Goal: Check status: Check status

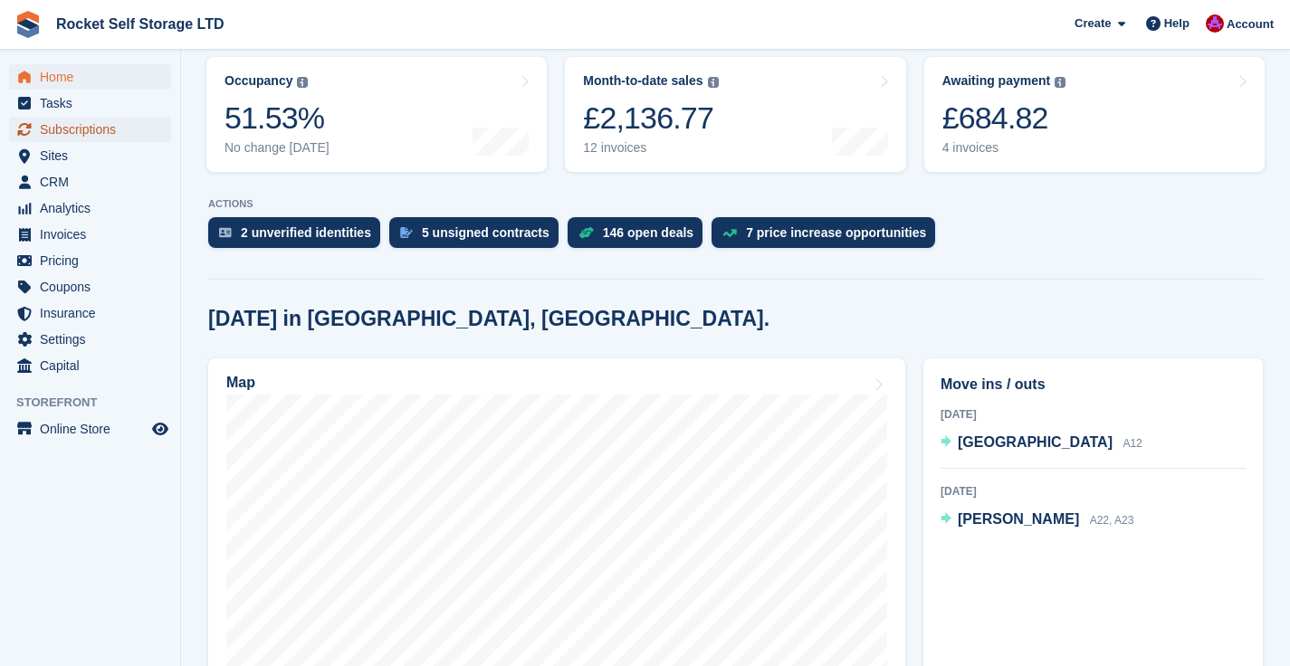
click at [59, 138] on span "Subscriptions" at bounding box center [94, 129] width 109 height 25
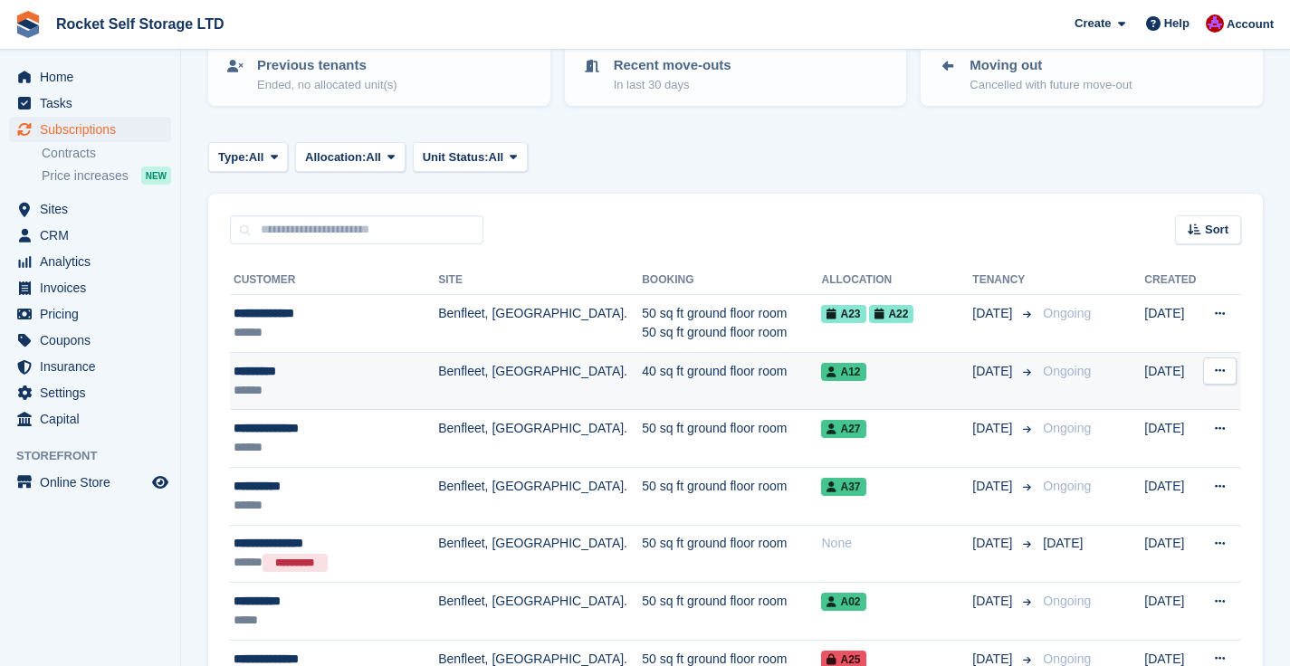
scroll to position [214, 0]
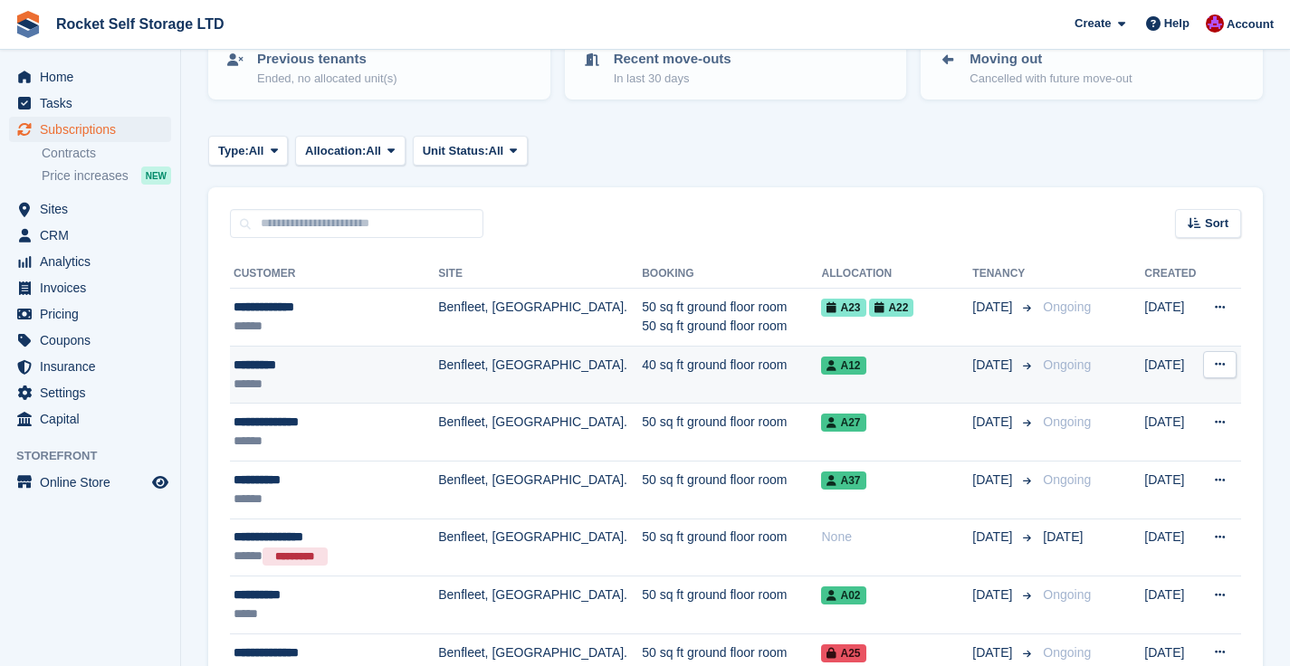
click at [642, 379] on td "40 sq ft ground floor room" at bounding box center [731, 375] width 179 height 58
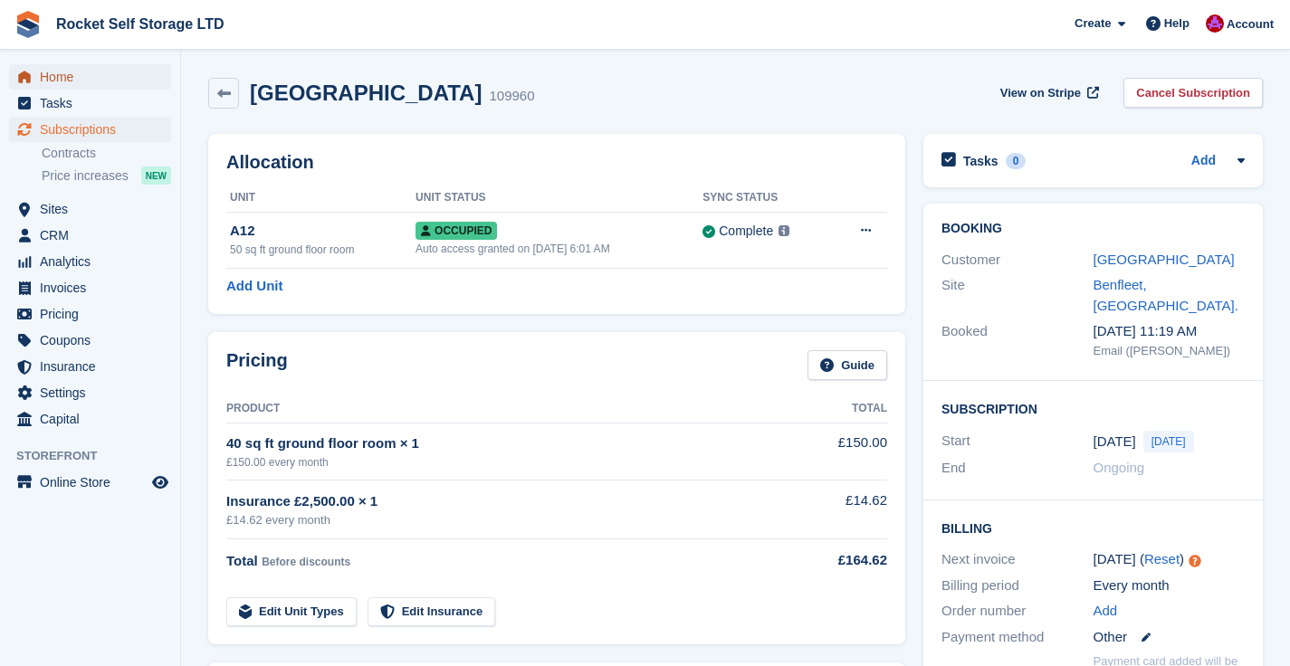
click at [86, 75] on span "Home" at bounding box center [94, 76] width 109 height 25
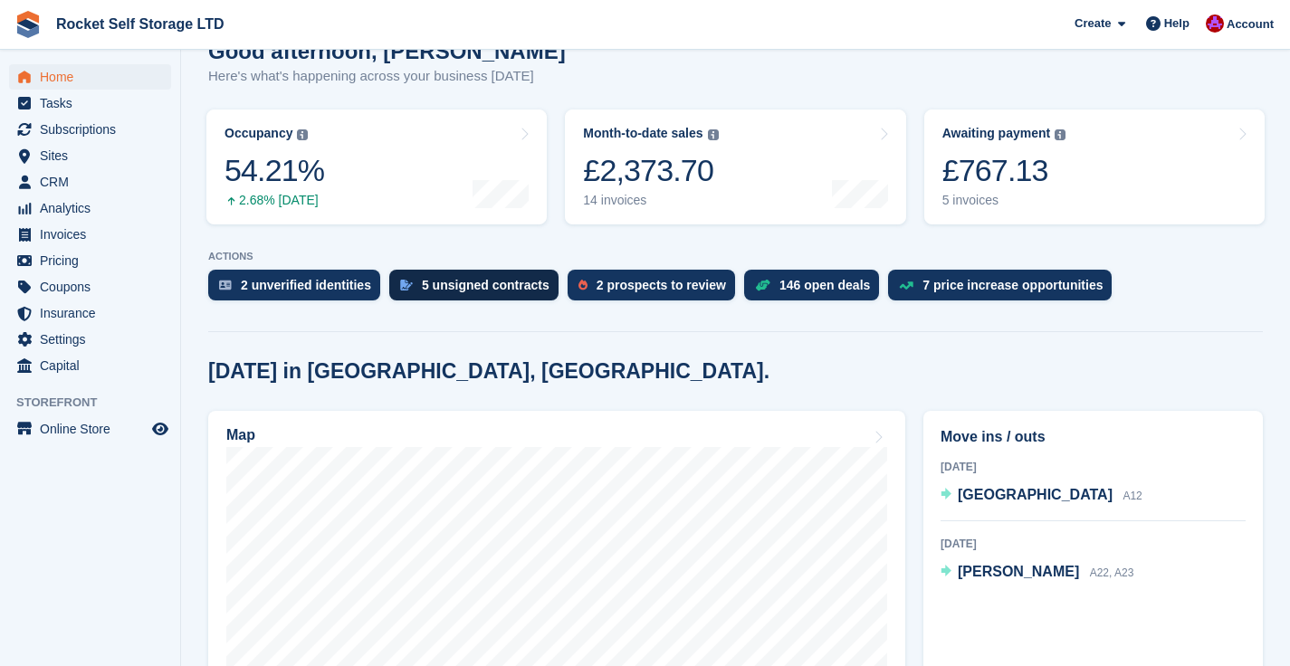
scroll to position [165, 0]
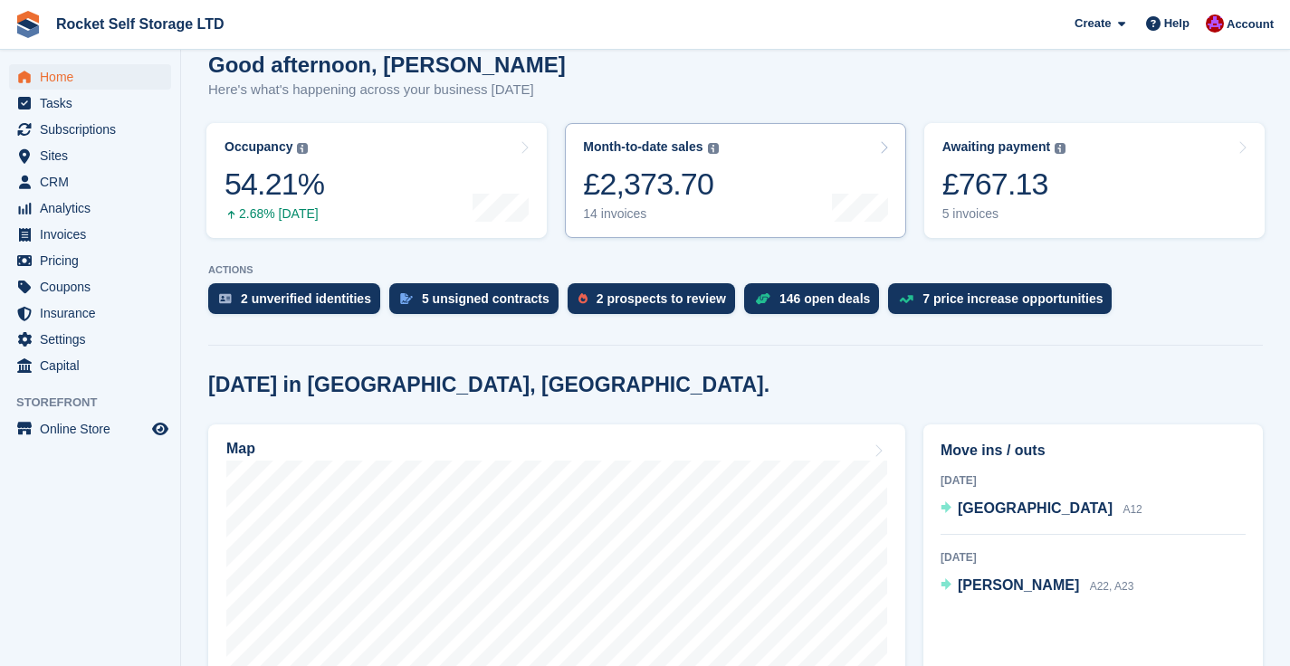
click at [623, 175] on div "£2,373.70" at bounding box center [650, 184] width 135 height 37
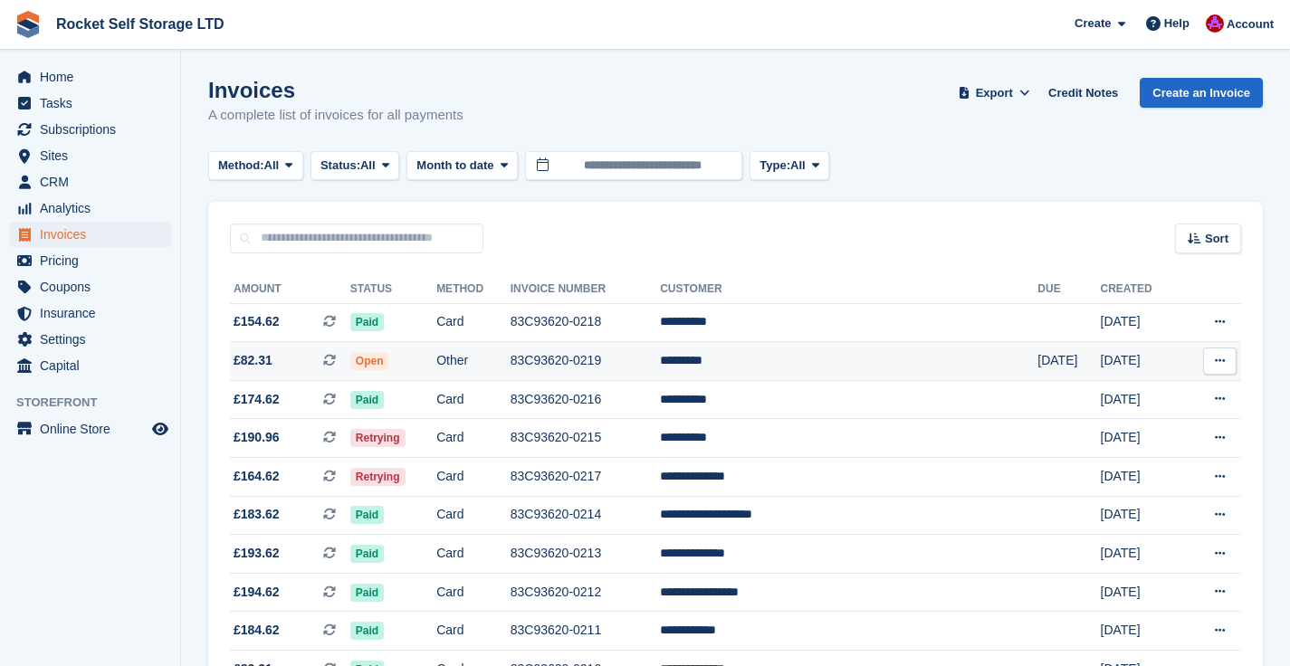
click at [874, 364] on td "*********" at bounding box center [848, 361] width 377 height 39
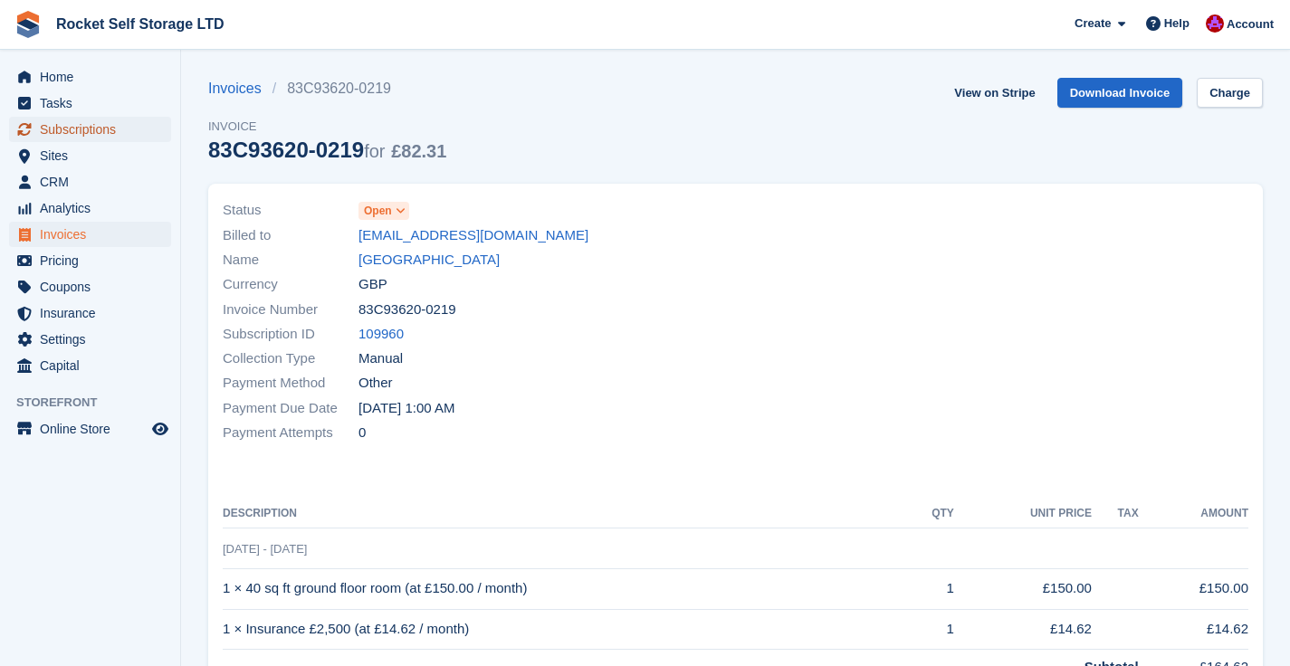
click at [77, 138] on span "Subscriptions" at bounding box center [94, 129] width 109 height 25
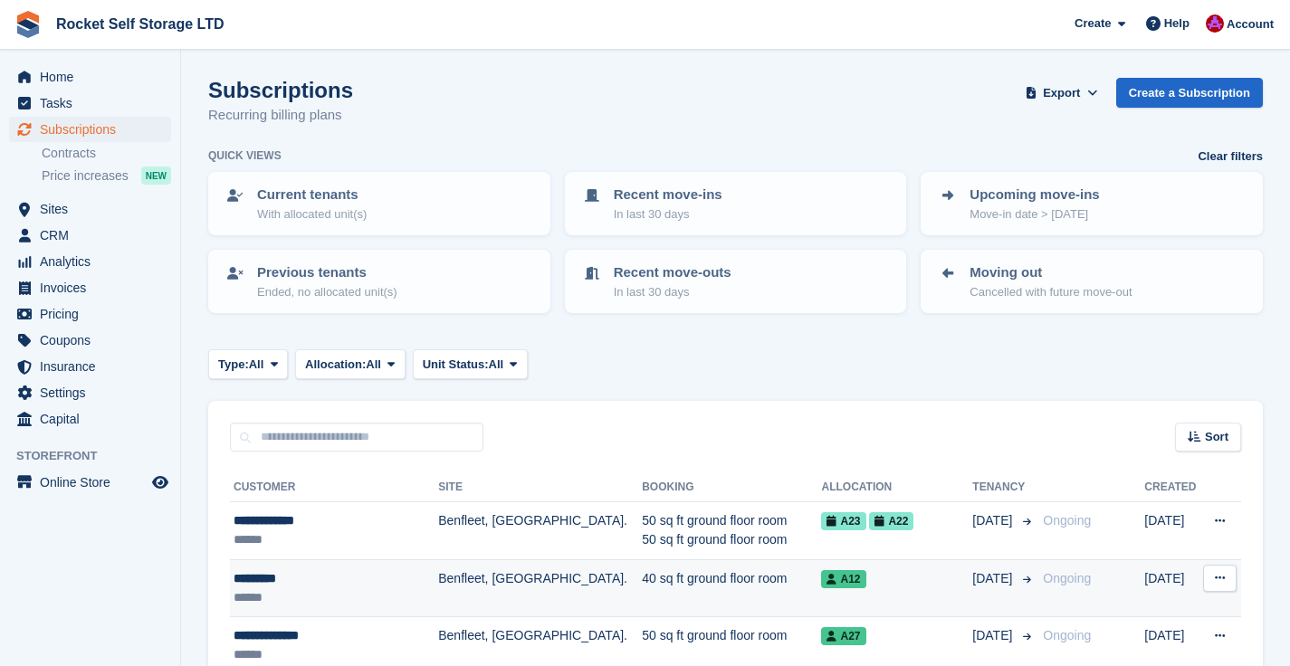
click at [261, 579] on div "*********" at bounding box center [329, 578] width 190 height 19
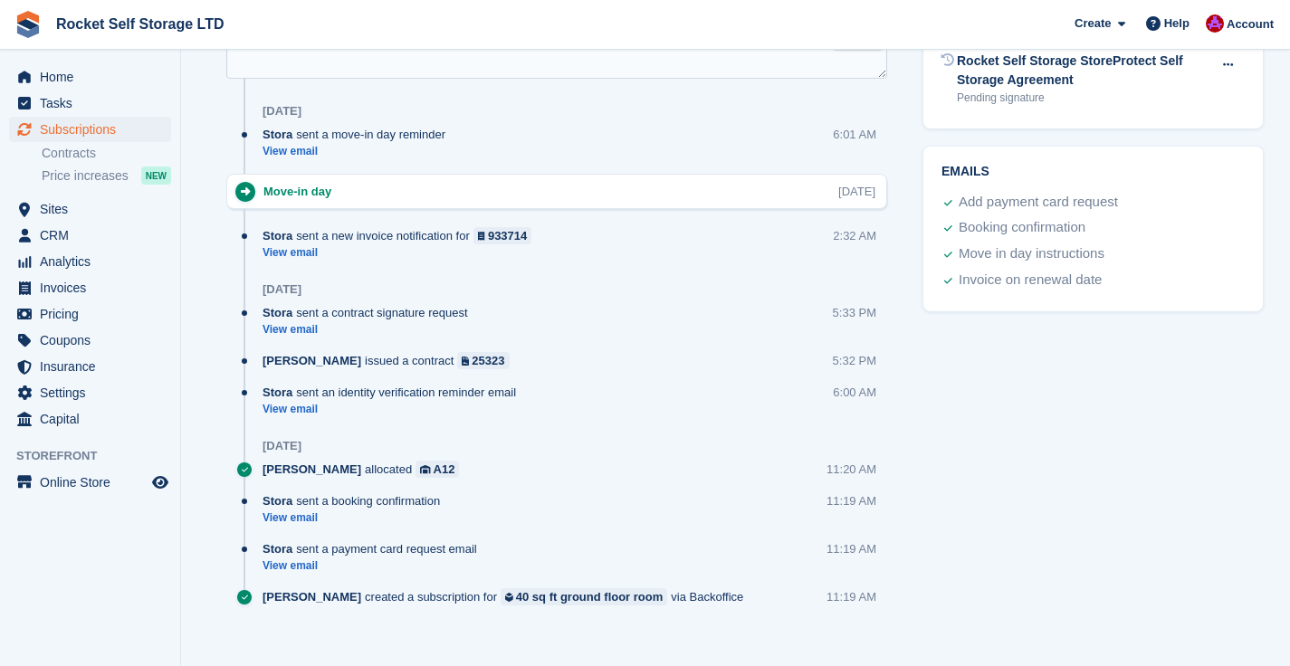
scroll to position [1105, 0]
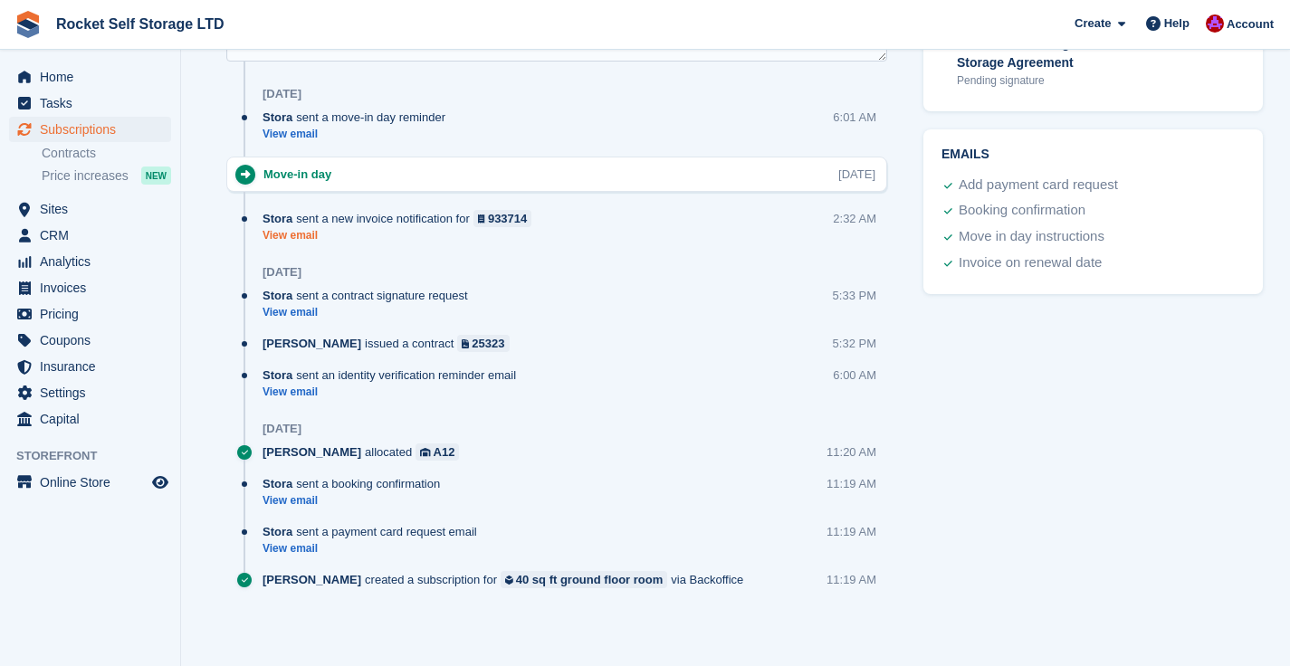
click at [295, 234] on link "View email" at bounding box center [401, 235] width 278 height 15
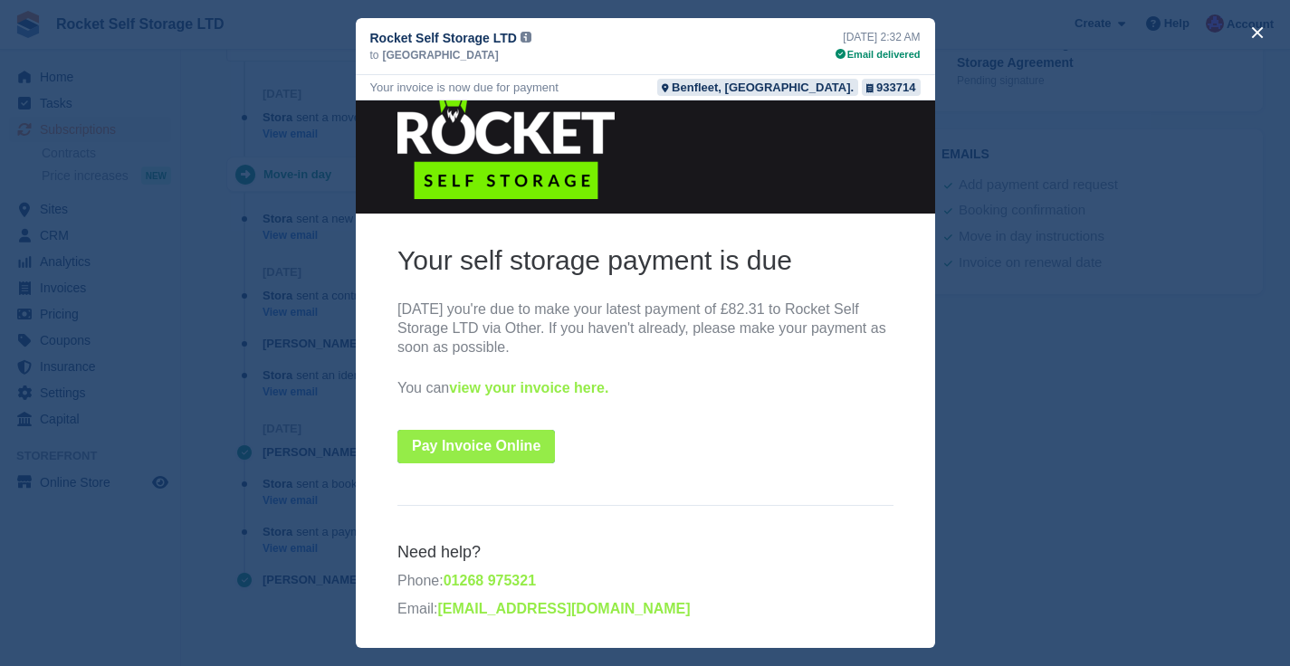
scroll to position [0, 0]
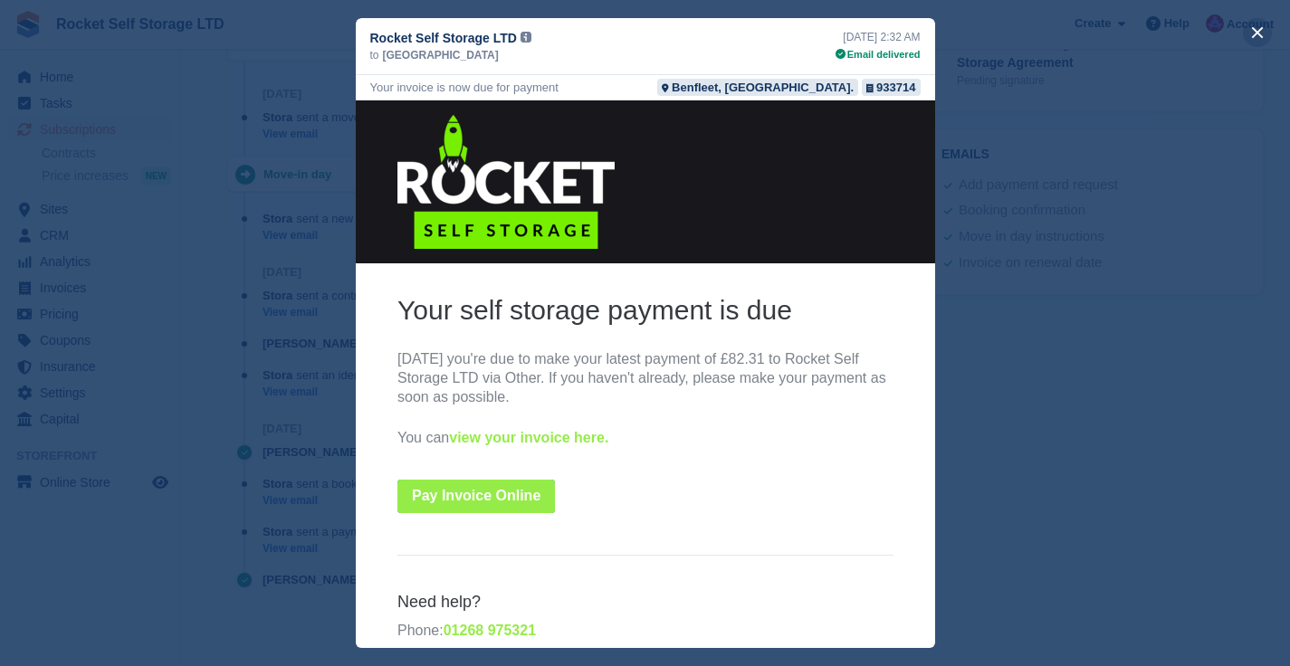
click at [1263, 36] on button "close" at bounding box center [1257, 32] width 29 height 29
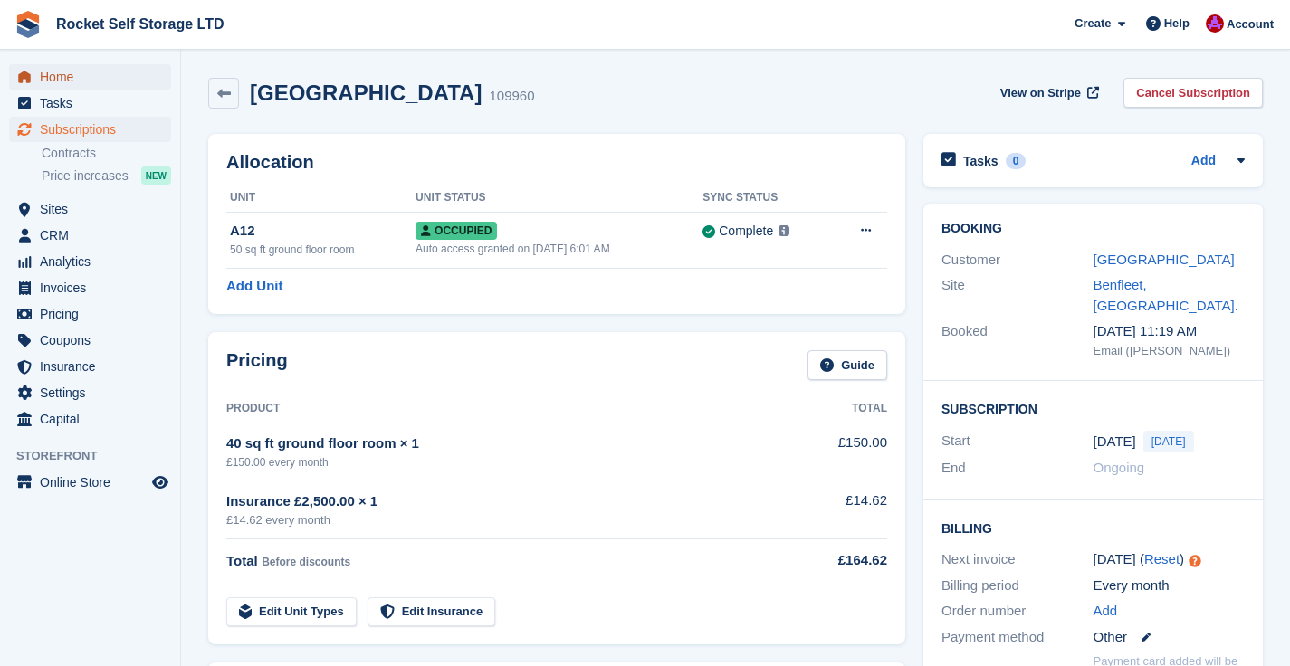
click at [67, 74] on span "Home" at bounding box center [94, 76] width 109 height 25
